Goal: Register for event/course

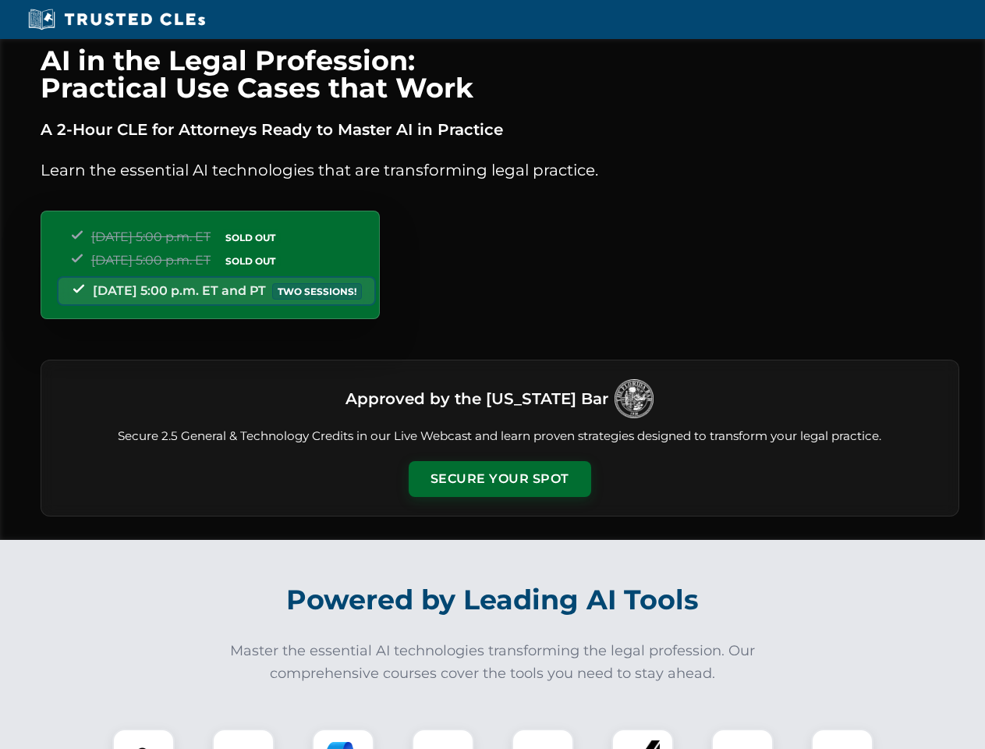
click at [499, 479] on button "Secure Your Spot" at bounding box center [500, 479] width 183 height 36
click at [144, 739] on img at bounding box center [143, 759] width 45 height 45
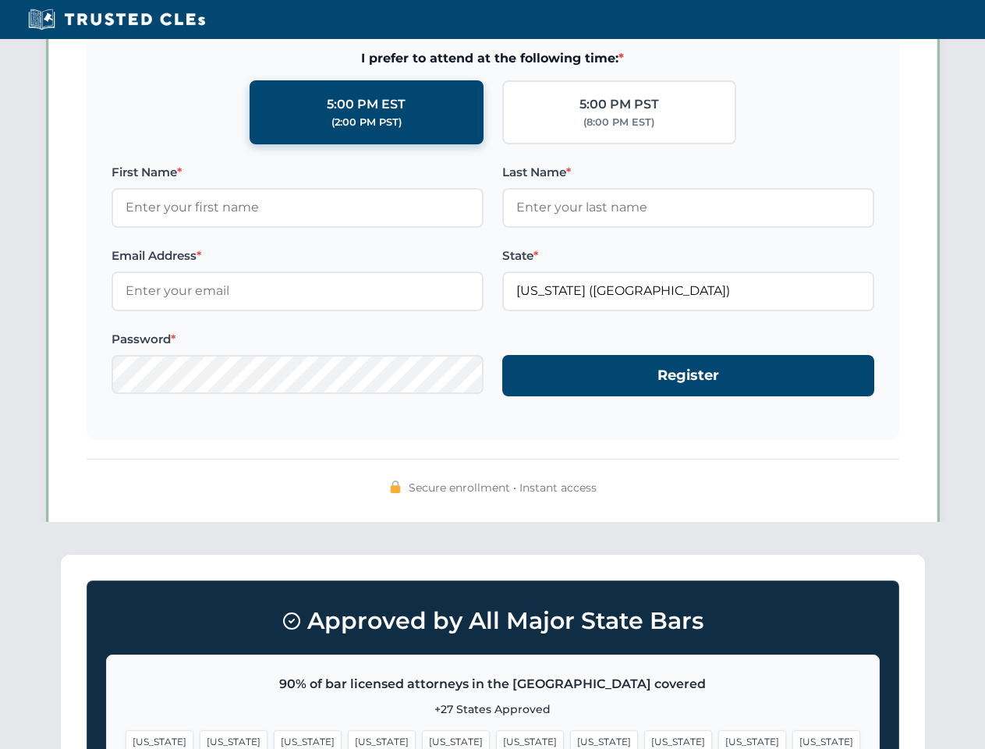
click at [570, 739] on span "[US_STATE]" at bounding box center [604, 741] width 68 height 23
click at [718, 739] on span "[US_STATE]" at bounding box center [752, 741] width 68 height 23
